Goal: Browse casually: Explore the website without a specific task or goal

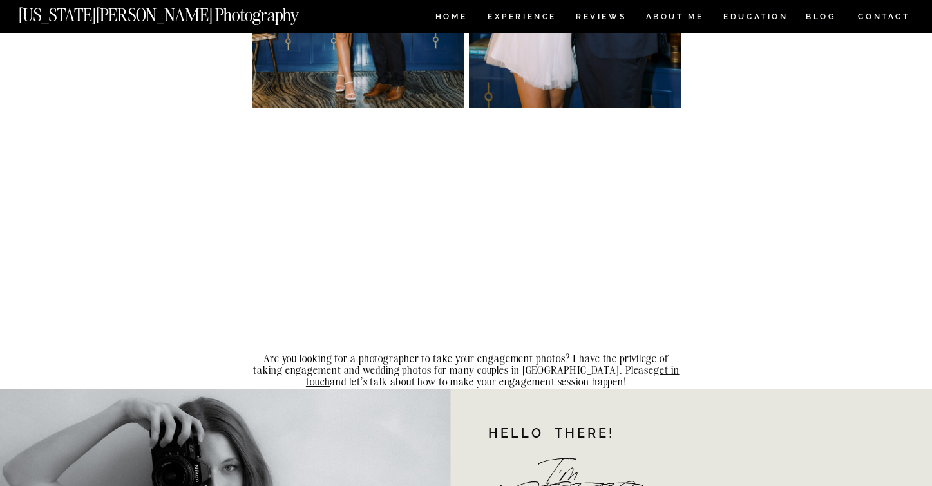
scroll to position [9205, 0]
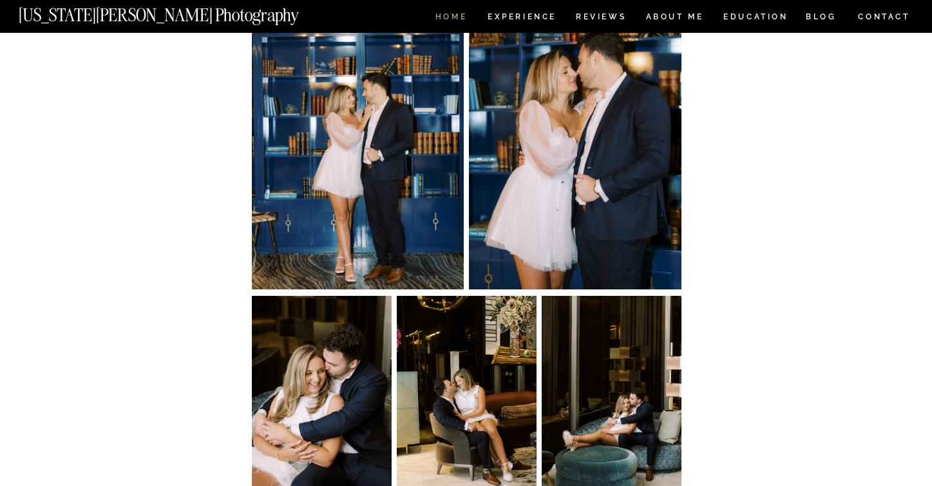
click at [450, 17] on nav "HOME" at bounding box center [451, 18] width 37 height 11
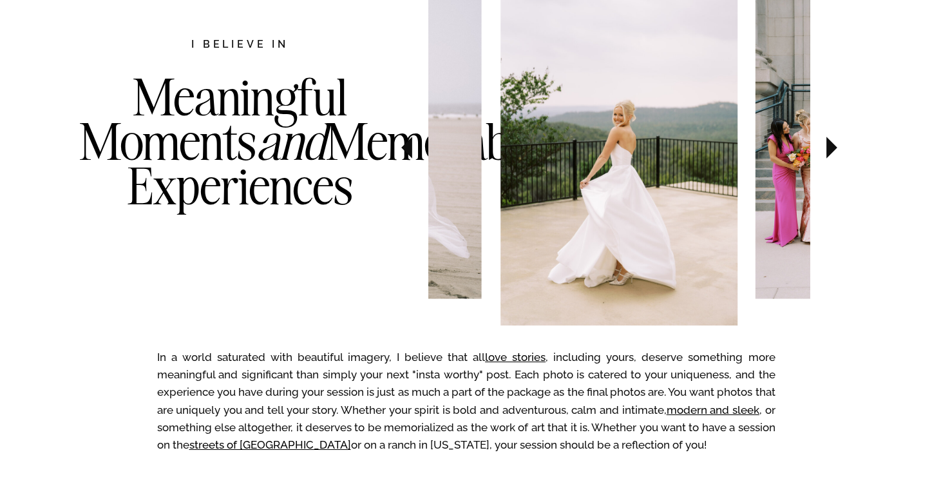
scroll to position [725, 0]
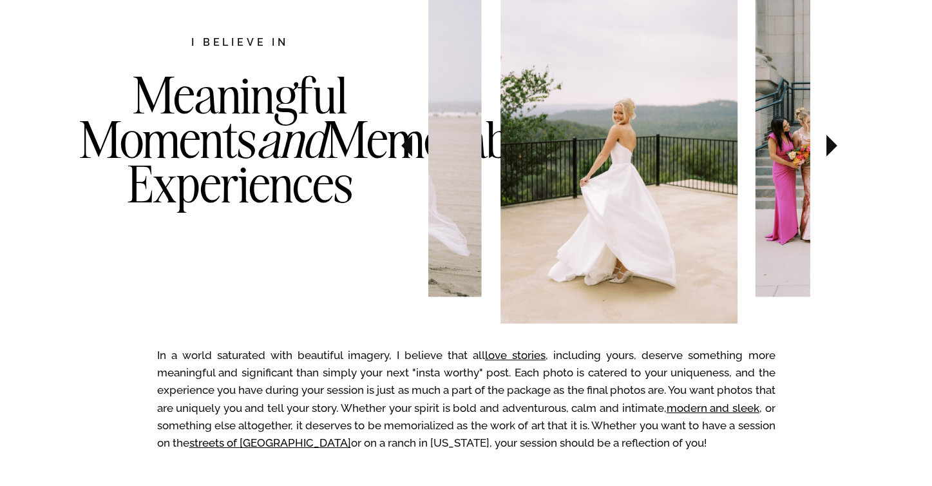
click at [826, 143] on icon at bounding box center [831, 146] width 11 height 22
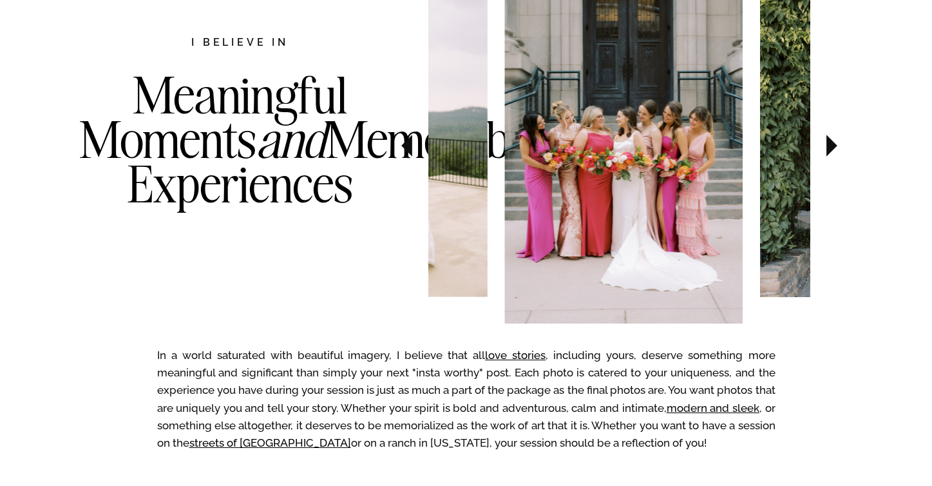
click at [826, 143] on icon at bounding box center [831, 146] width 11 height 22
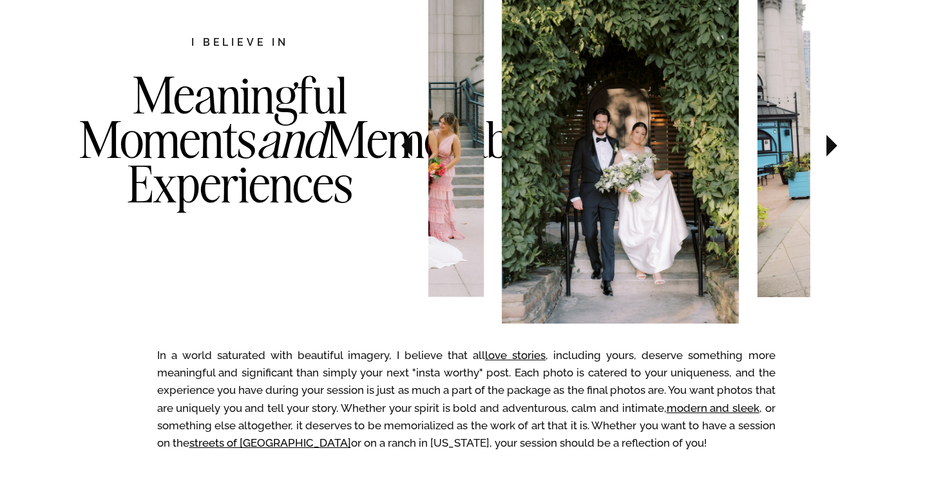
click at [826, 143] on icon at bounding box center [831, 146] width 11 height 22
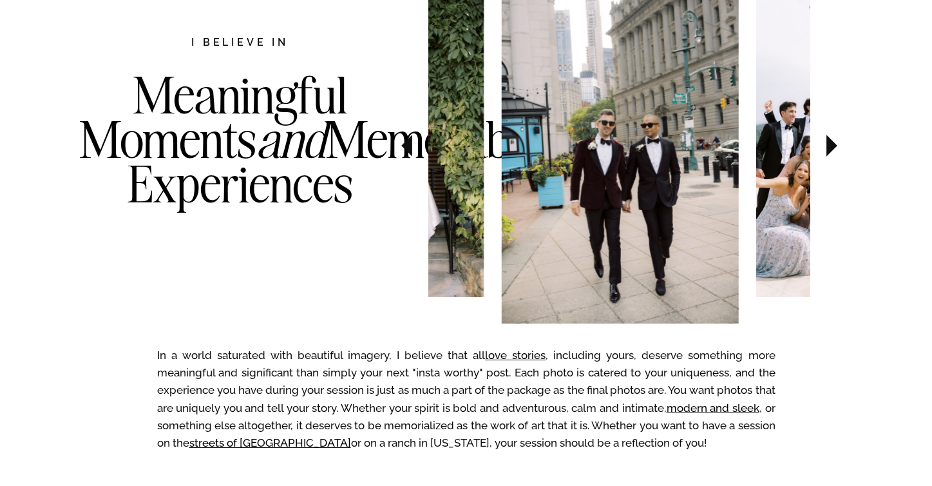
click at [826, 143] on icon at bounding box center [831, 146] width 11 height 22
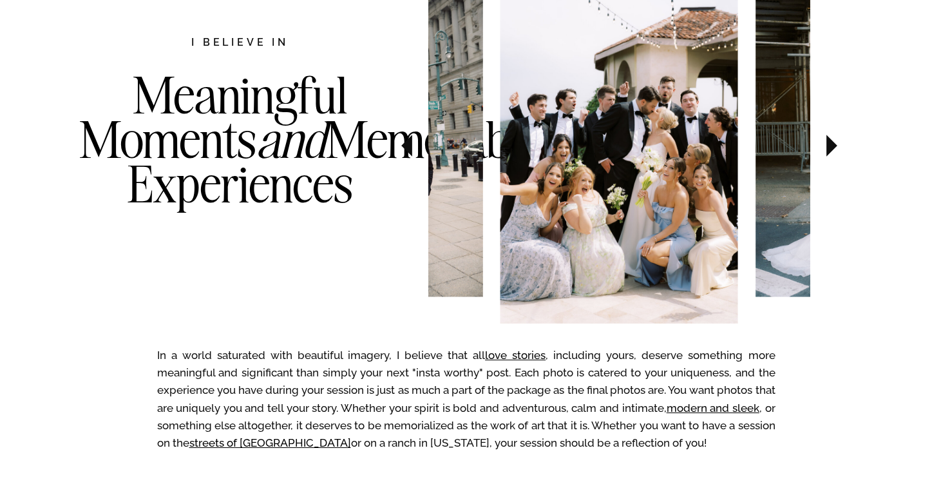
click at [826, 143] on icon at bounding box center [831, 146] width 11 height 22
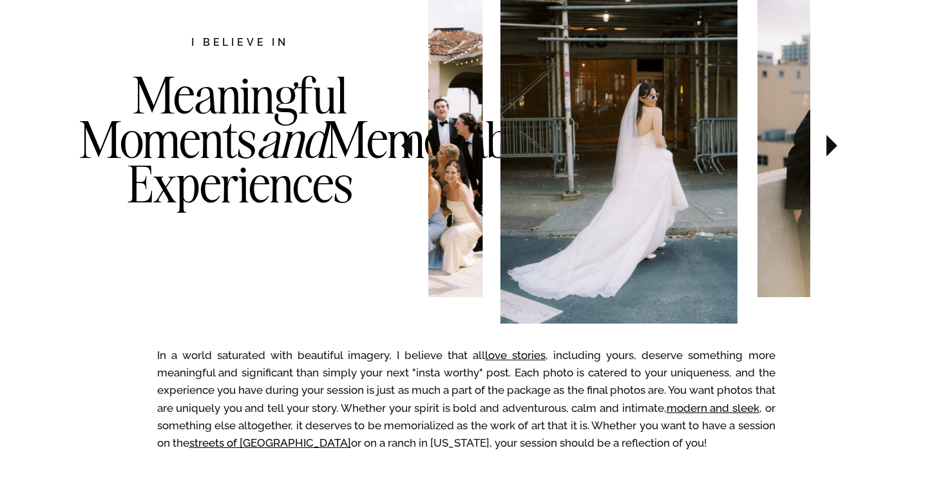
click at [826, 143] on icon at bounding box center [831, 146] width 11 height 22
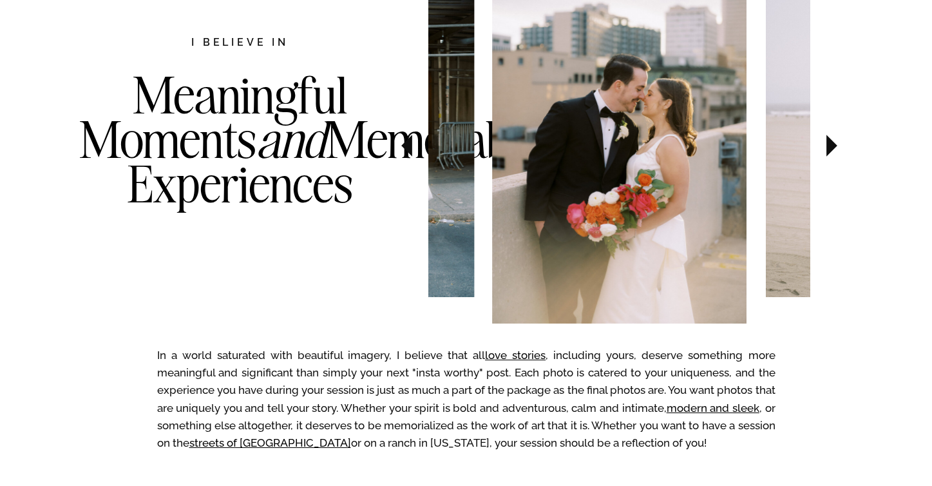
click at [826, 143] on icon at bounding box center [831, 146] width 11 height 22
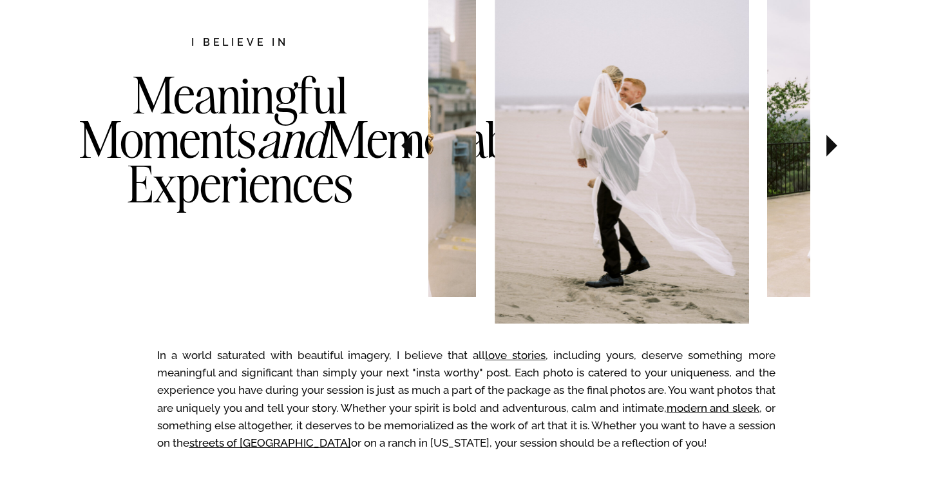
click at [826, 143] on icon at bounding box center [831, 146] width 11 height 22
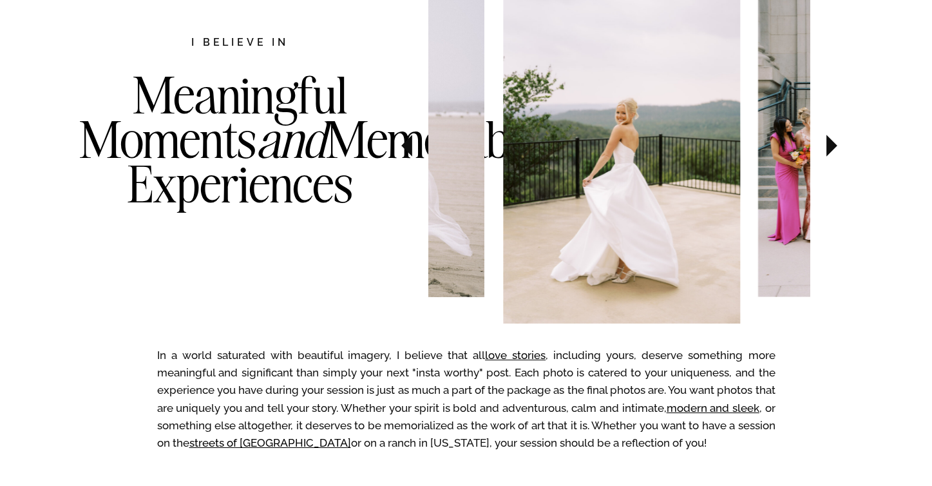
click at [826, 143] on icon at bounding box center [831, 146] width 11 height 22
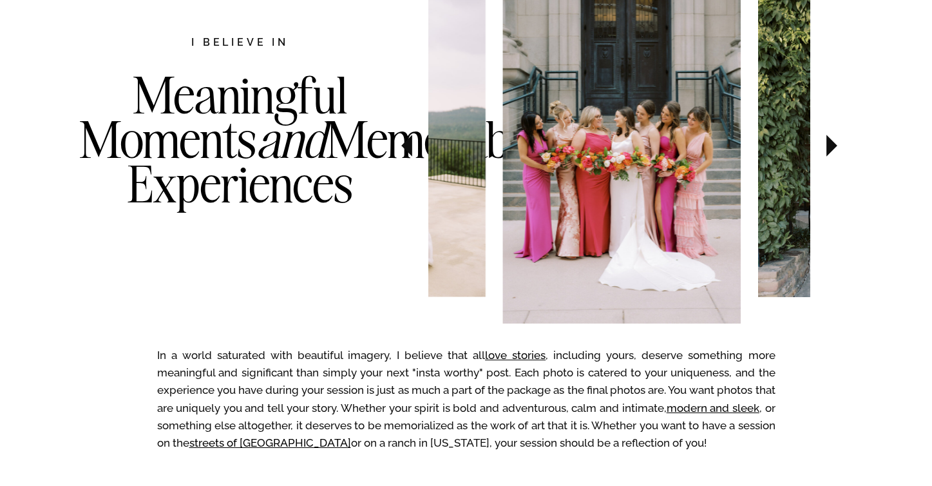
click at [826, 143] on icon at bounding box center [831, 146] width 11 height 22
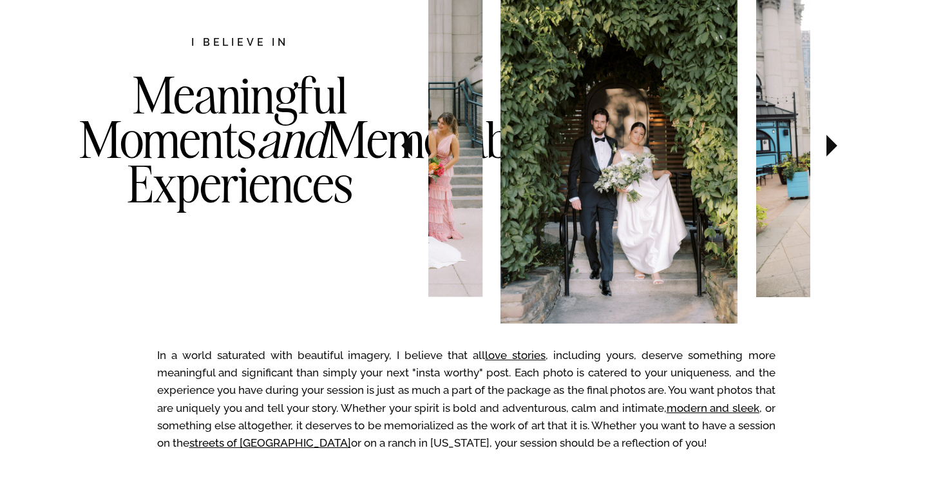
click at [826, 143] on icon at bounding box center [831, 146] width 11 height 22
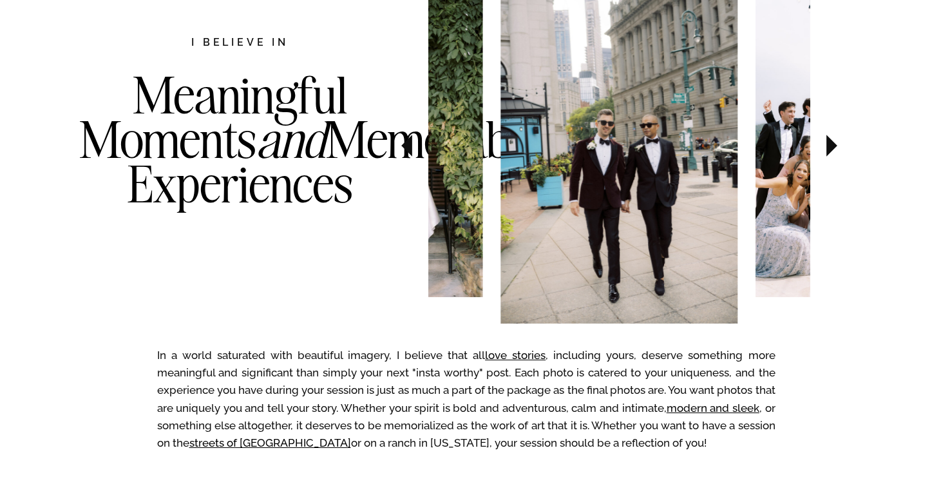
click at [826, 143] on icon at bounding box center [831, 146] width 11 height 22
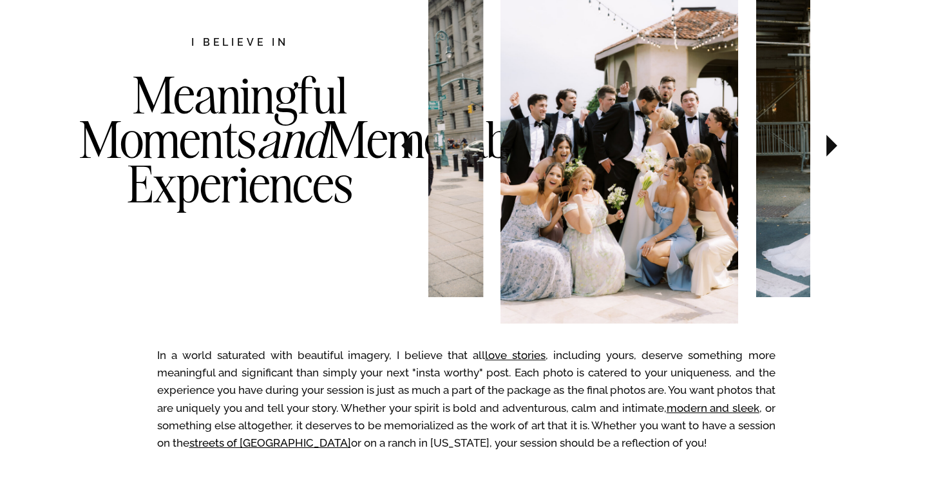
click at [826, 144] on icon at bounding box center [831, 146] width 11 height 22
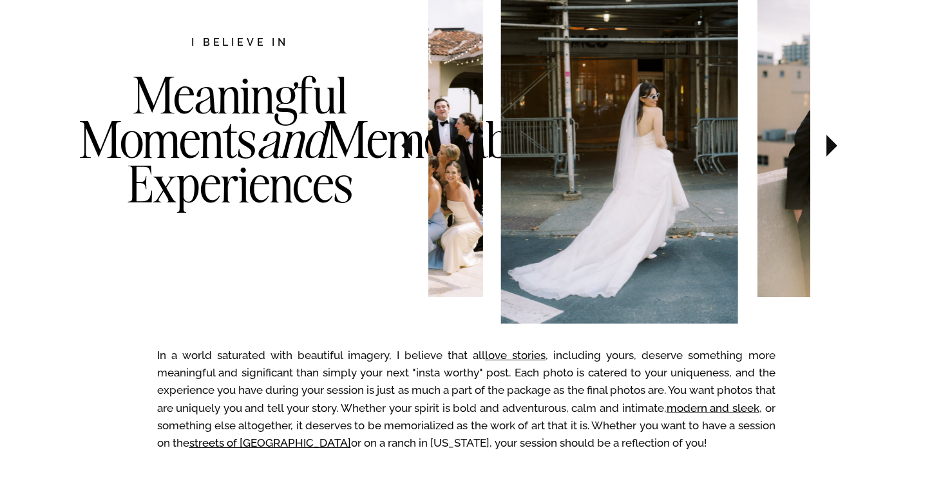
click at [826, 144] on icon at bounding box center [831, 146] width 11 height 22
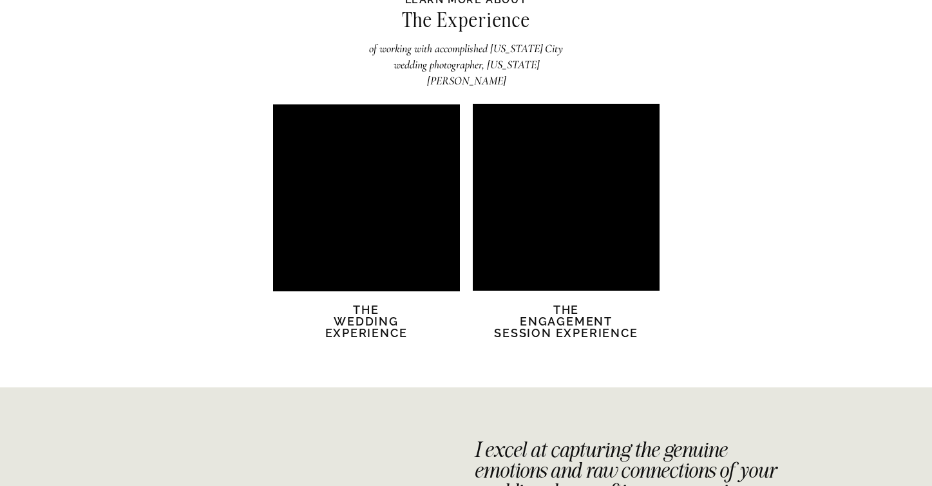
scroll to position [2504, 0]
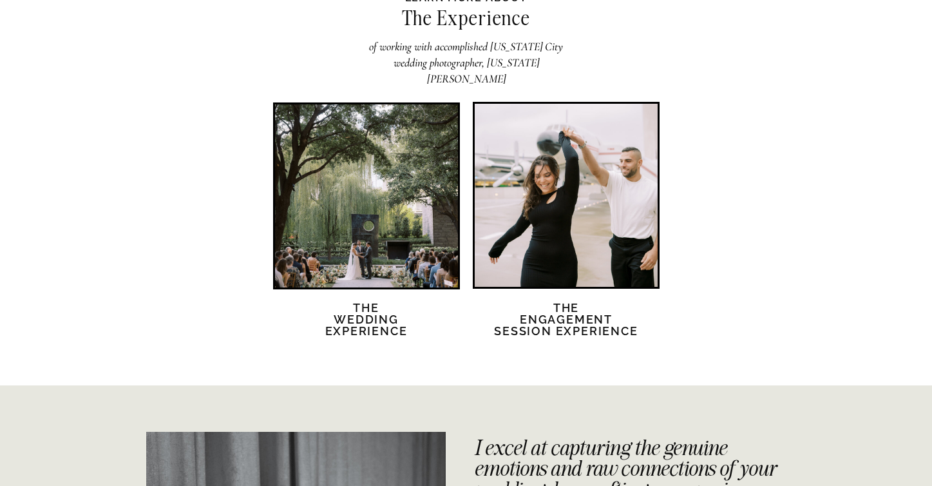
click at [539, 186] on div at bounding box center [566, 195] width 183 height 183
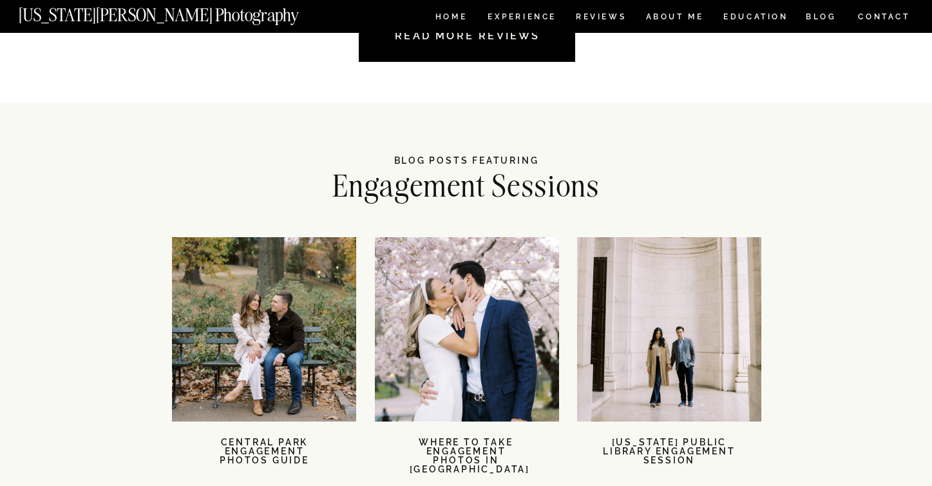
scroll to position [2823, 0]
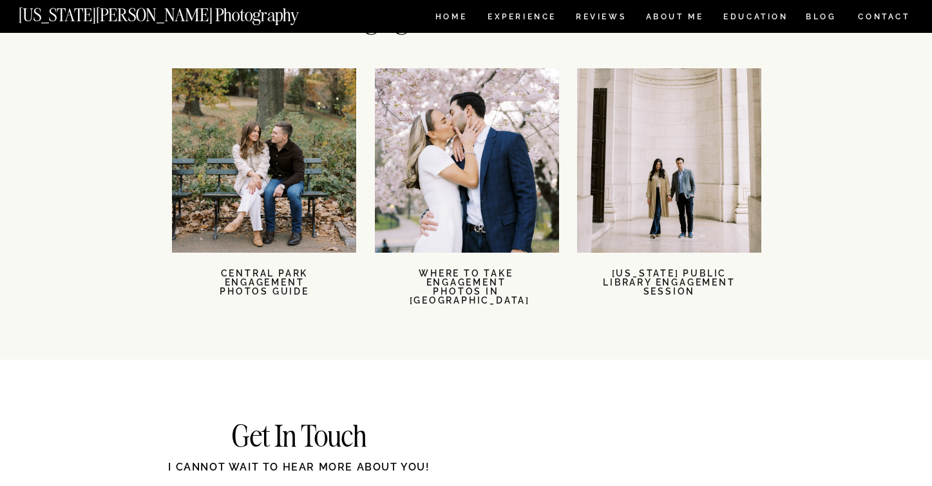
click at [633, 205] on div at bounding box center [669, 160] width 184 height 184
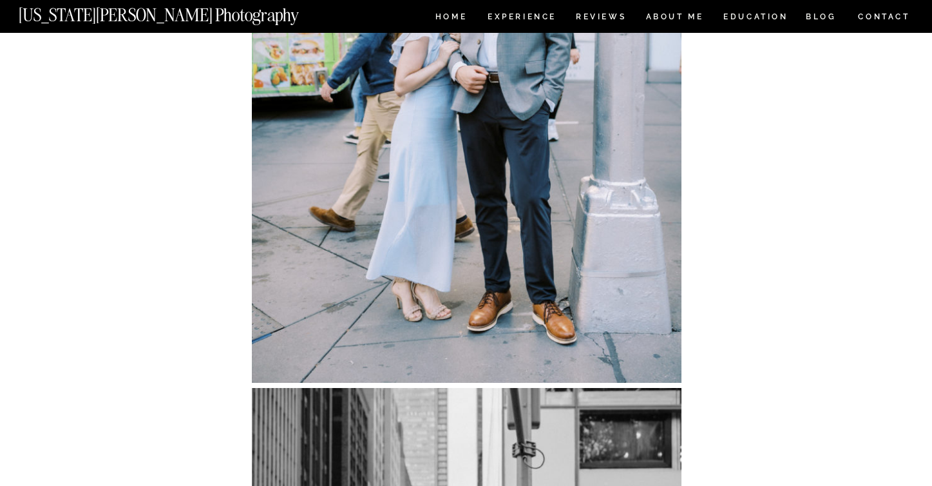
scroll to position [12178, 0]
